Goal: Communication & Community: Answer question/provide support

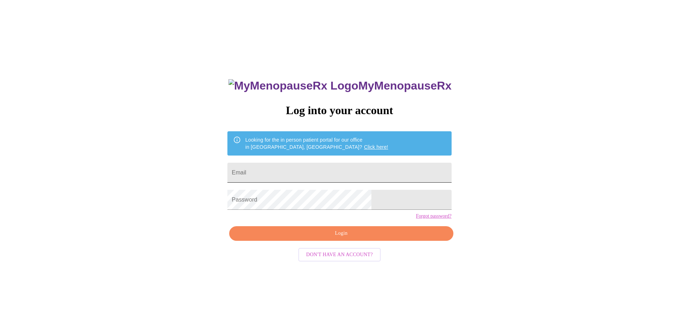
click at [351, 170] on input "Email" at bounding box center [340, 173] width 224 height 20
type input "[EMAIL_ADDRESS][DOMAIN_NAME]"
click at [335, 238] on span "Login" at bounding box center [342, 233] width 208 height 9
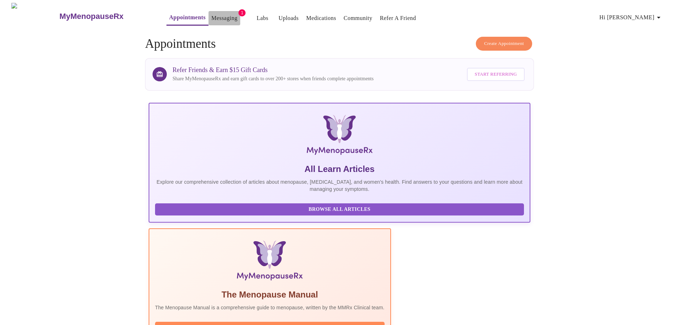
click at [211, 15] on link "Messaging" at bounding box center [224, 18] width 26 height 10
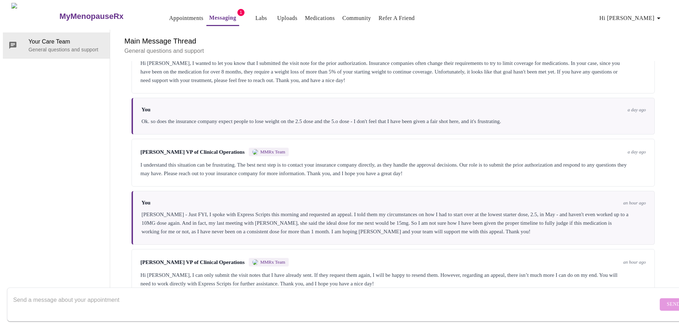
scroll to position [1343, 0]
